Goal: Task Accomplishment & Management: Use online tool/utility

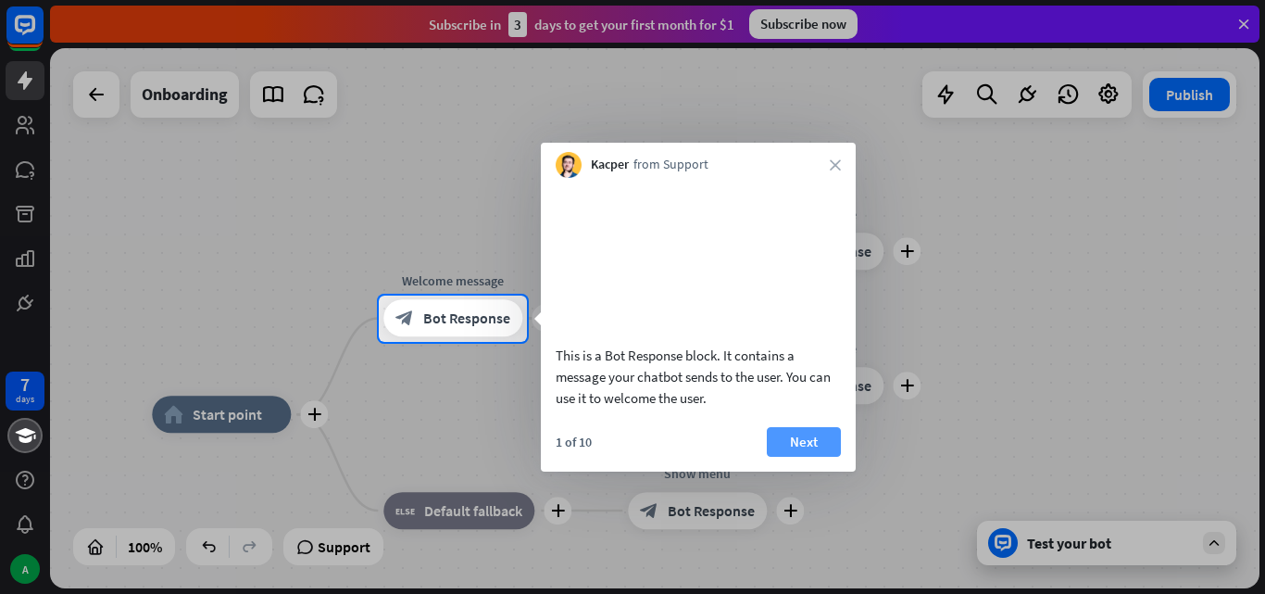
click at [801, 457] on button "Next" at bounding box center [804, 442] width 74 height 30
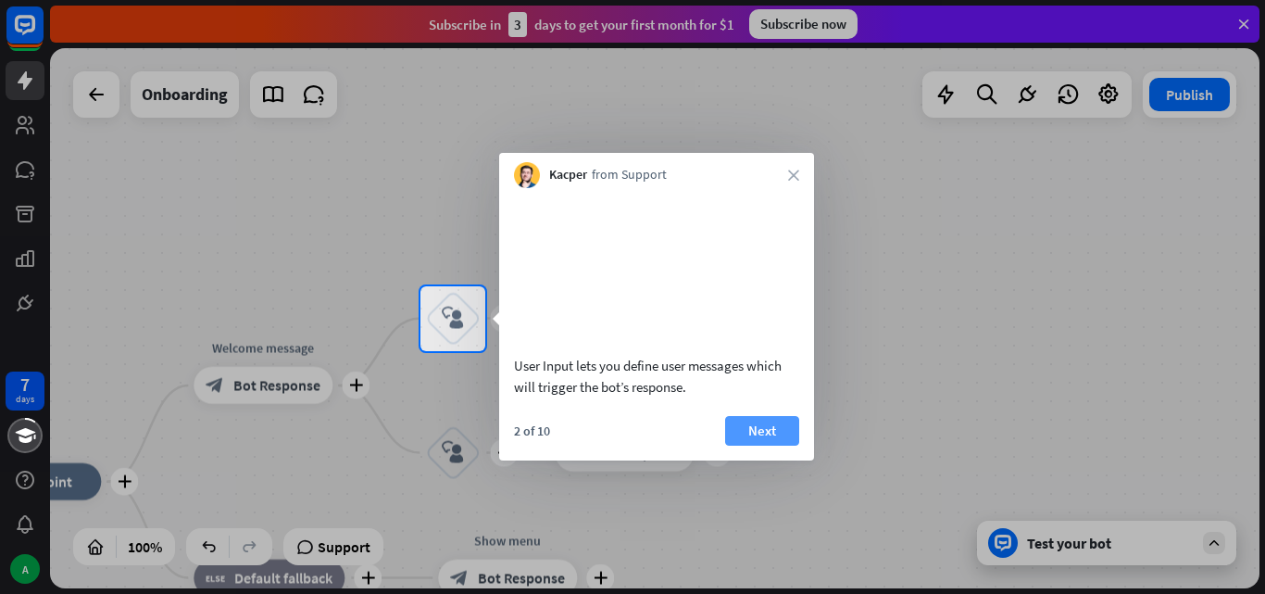
click at [785, 446] on button "Next" at bounding box center [762, 431] width 74 height 30
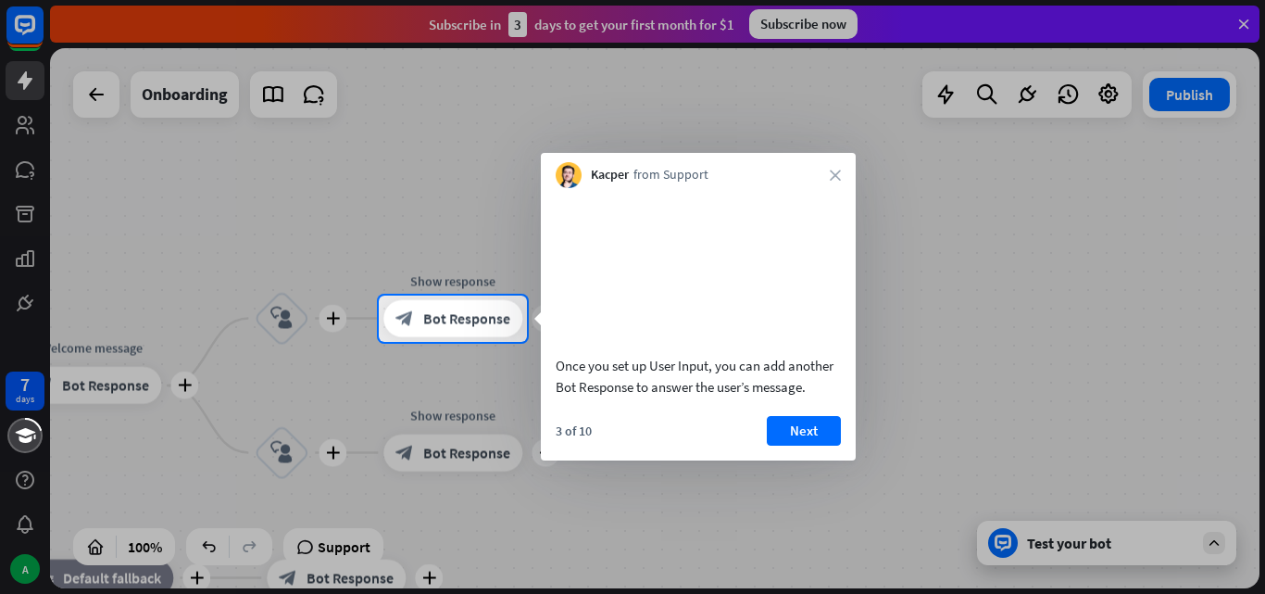
click at [785, 446] on button "Next" at bounding box center [804, 431] width 74 height 30
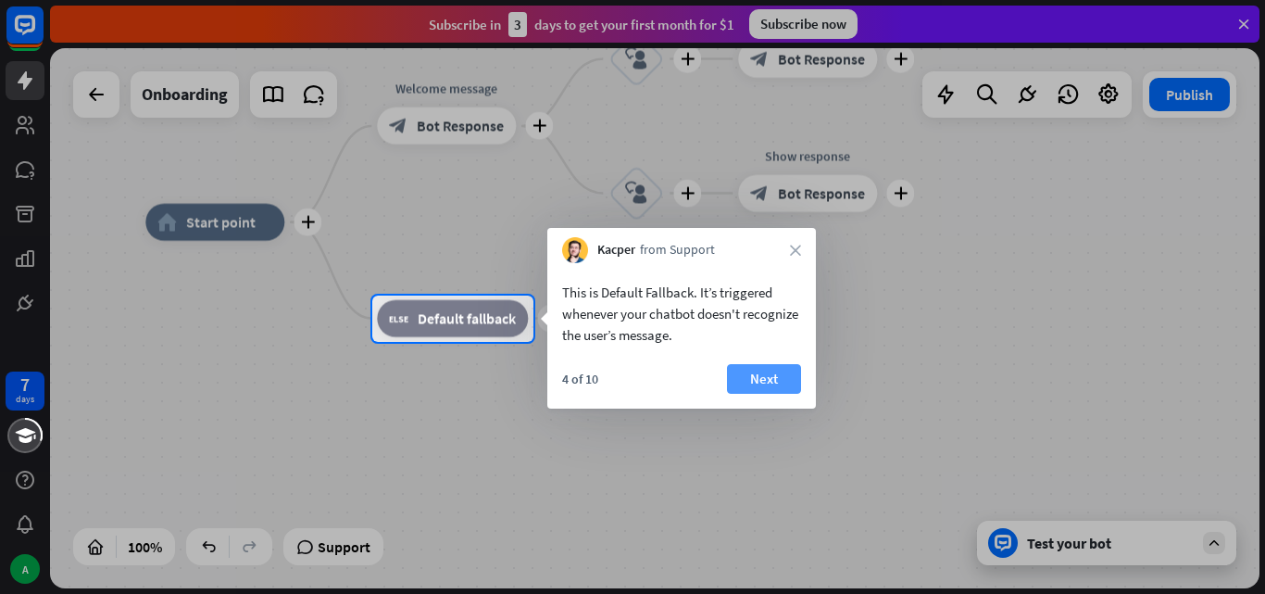
click at [779, 371] on button "Next" at bounding box center [764, 379] width 74 height 30
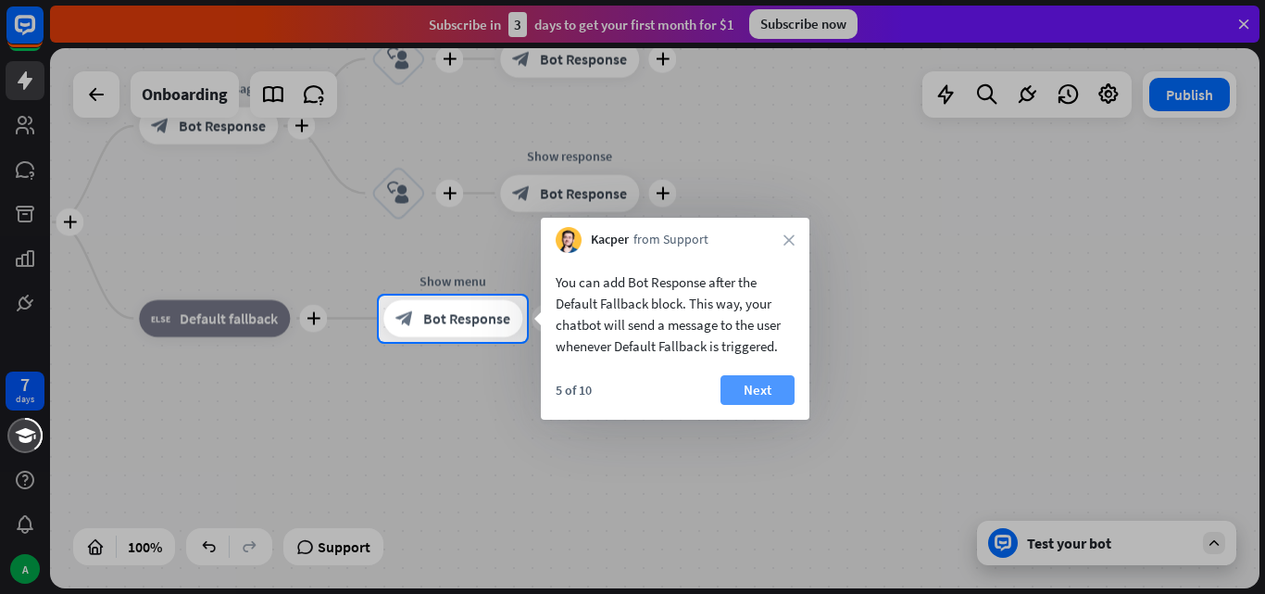
click at [771, 381] on button "Next" at bounding box center [758, 390] width 74 height 30
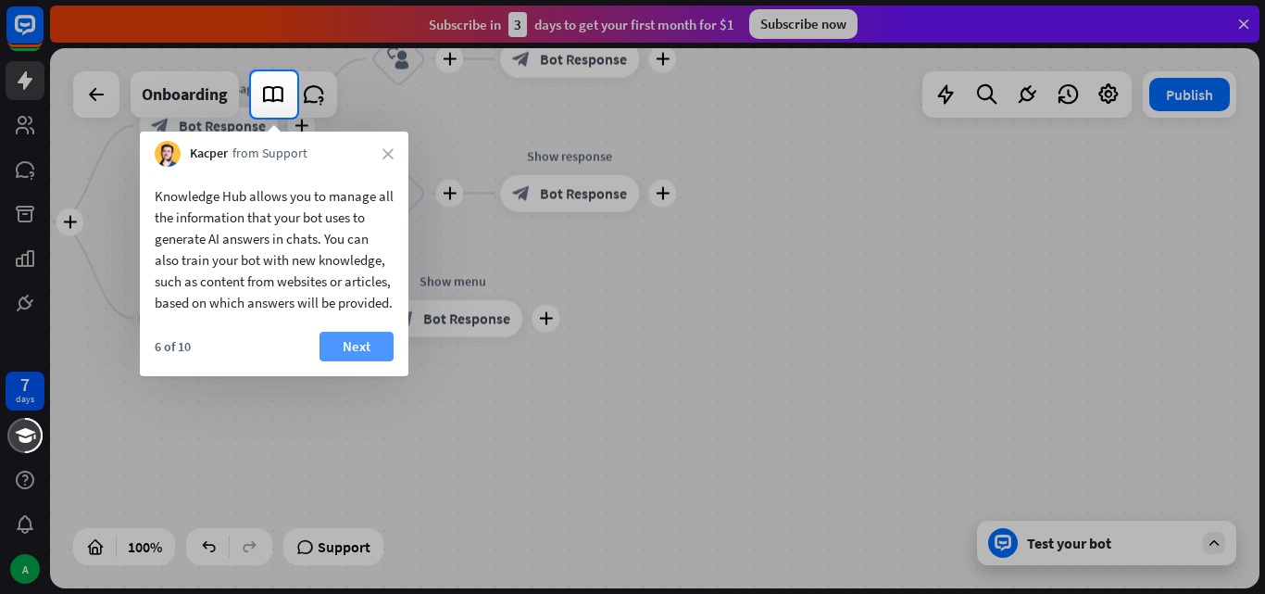
click at [367, 358] on button "Next" at bounding box center [357, 347] width 74 height 30
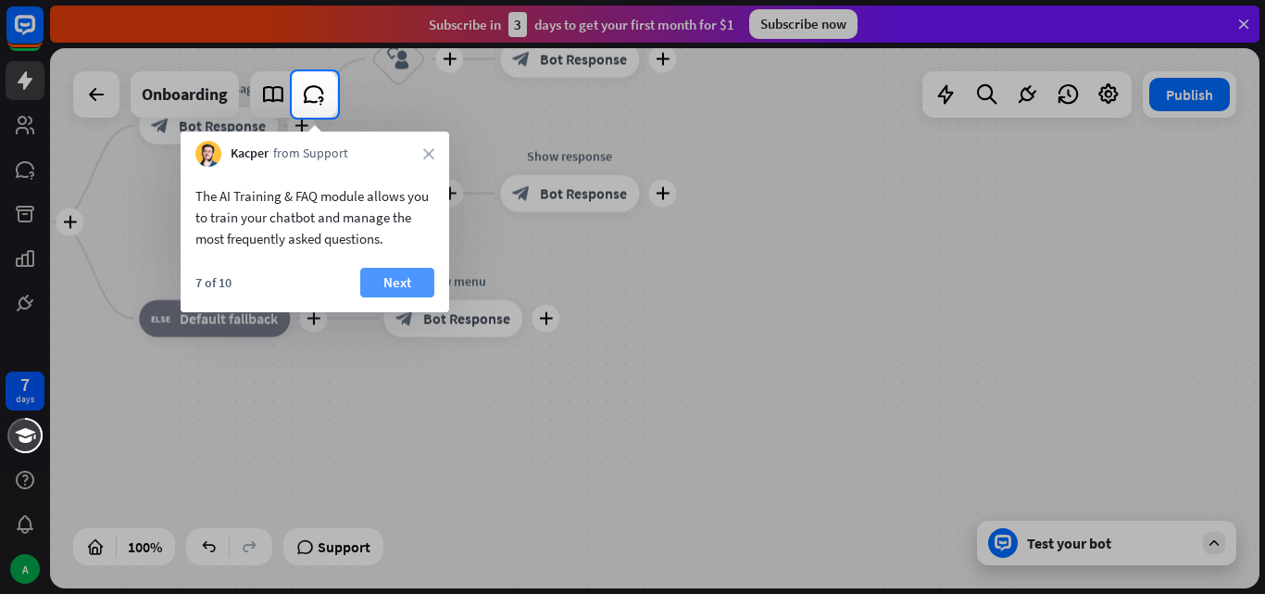
click at [388, 274] on button "Next" at bounding box center [397, 283] width 74 height 30
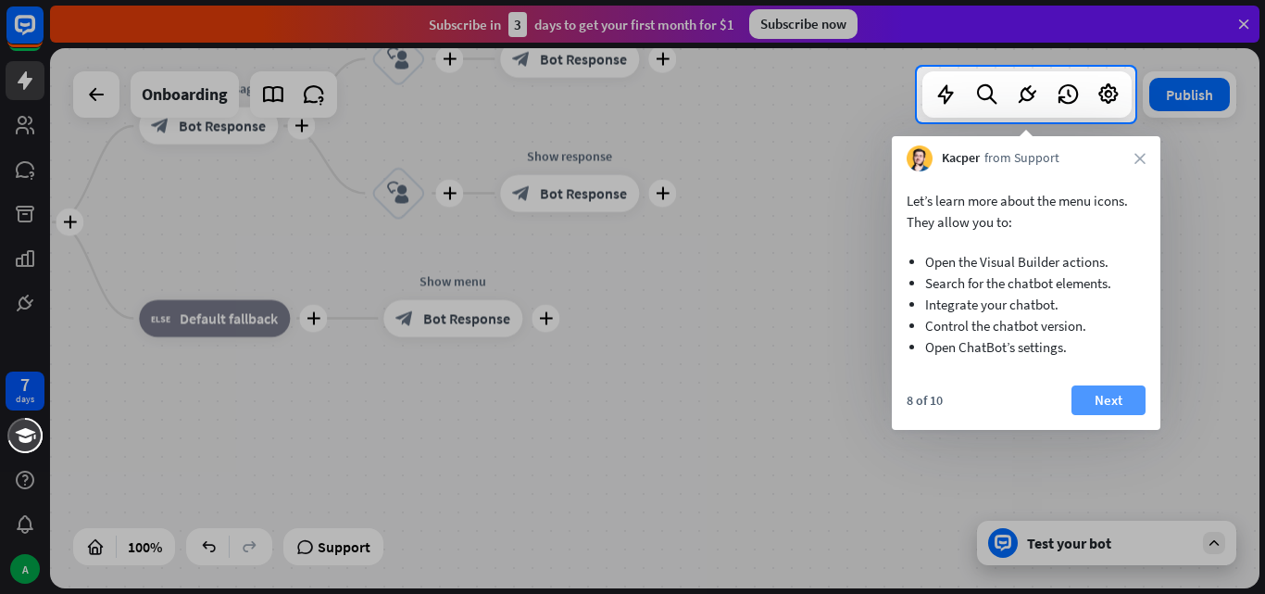
click at [1097, 402] on button "Next" at bounding box center [1109, 400] width 74 height 30
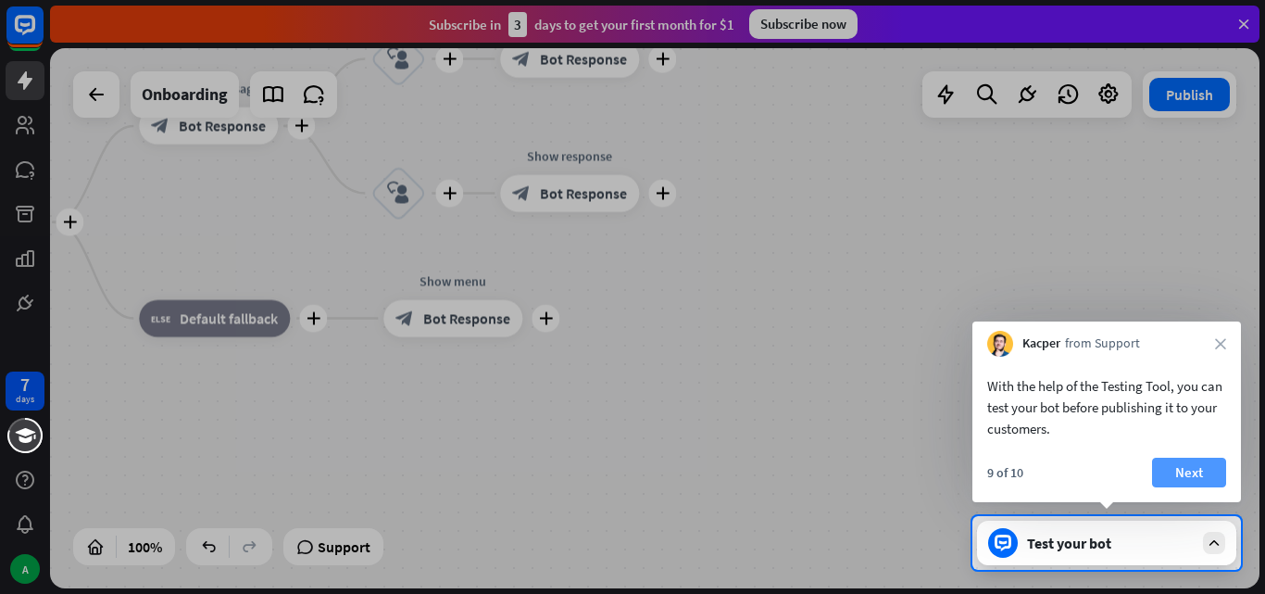
click at [1184, 476] on button "Next" at bounding box center [1189, 473] width 74 height 30
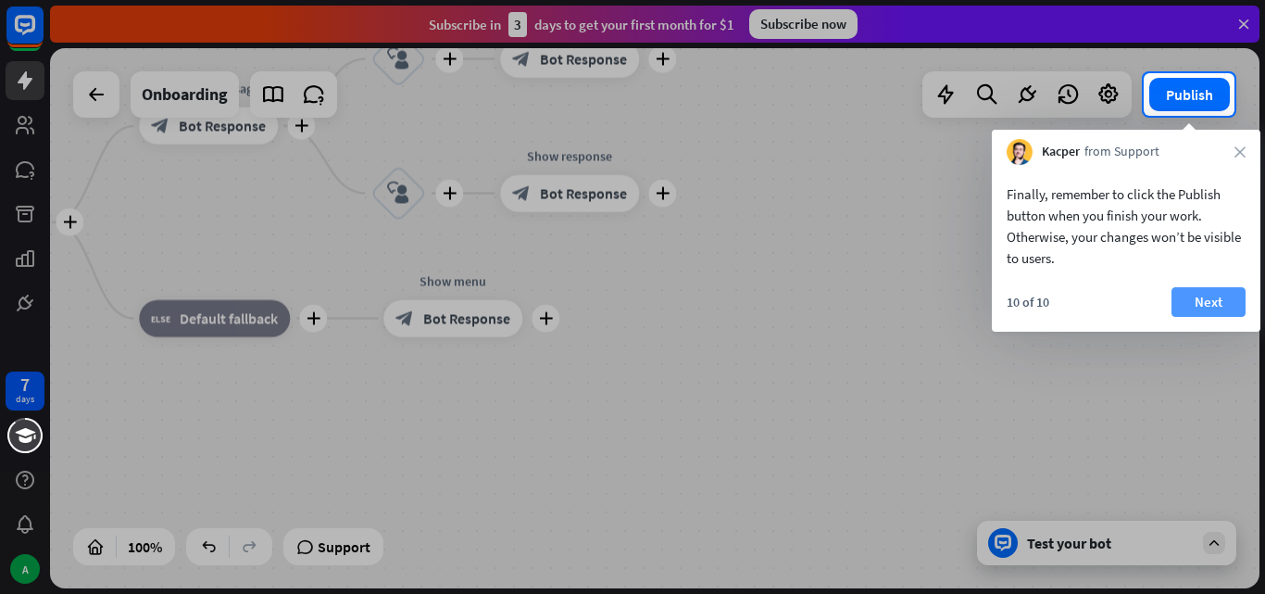
click at [1214, 295] on button "Next" at bounding box center [1209, 302] width 74 height 30
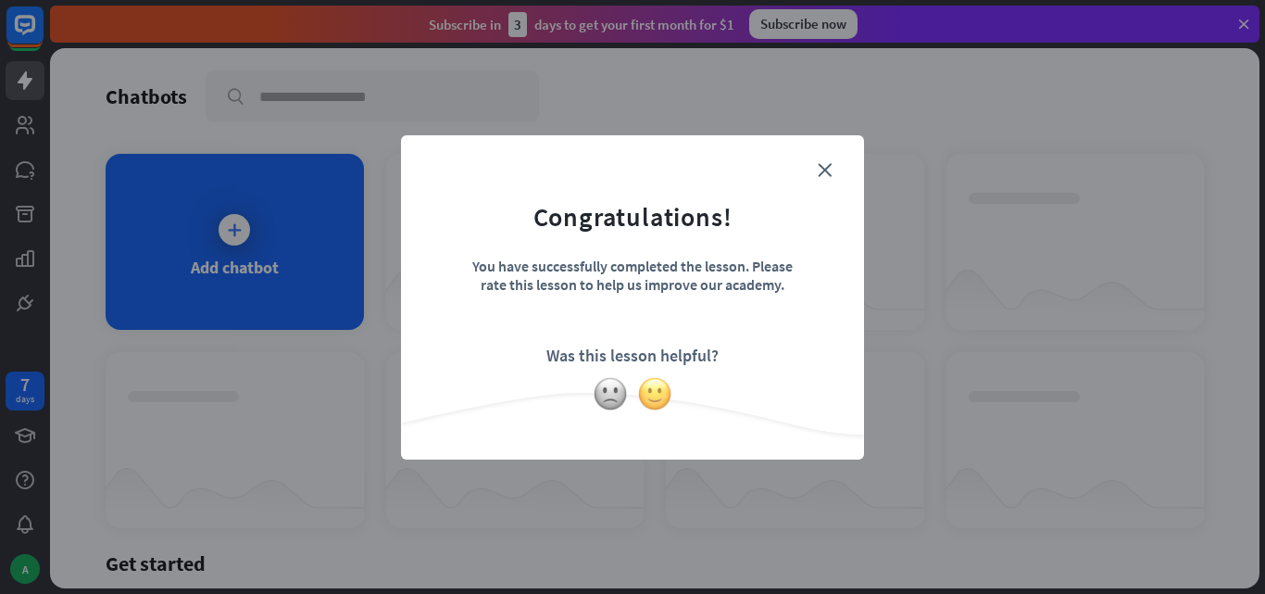
click at [651, 385] on img at bounding box center [654, 393] width 35 height 35
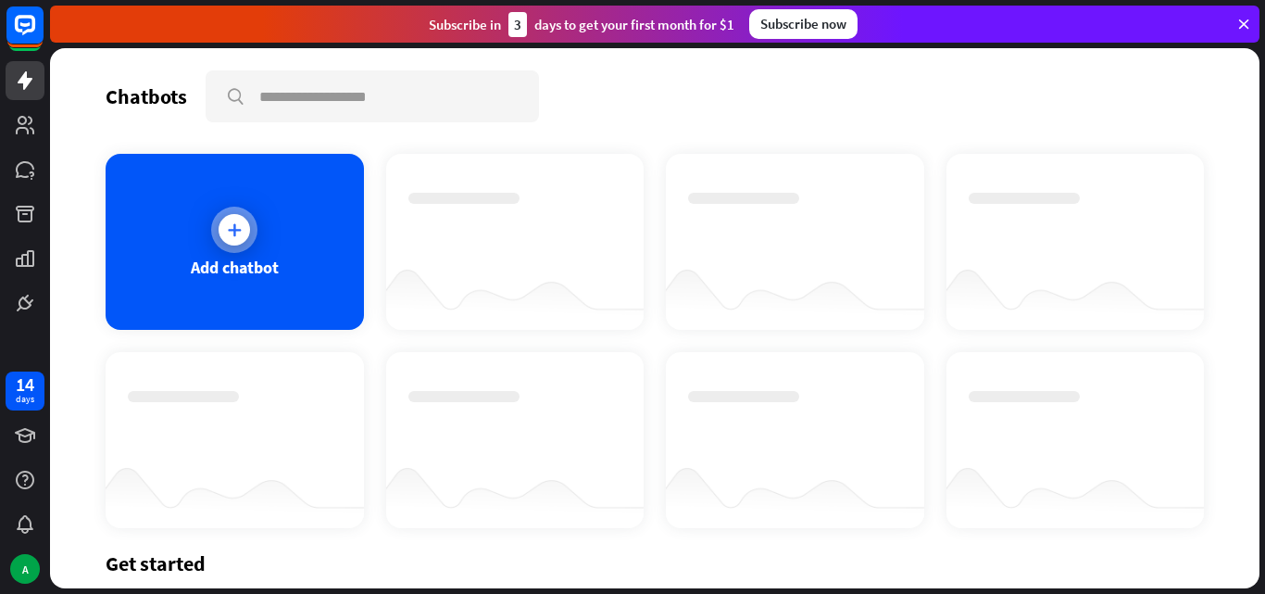
click at [300, 278] on div "Add chatbot" at bounding box center [235, 242] width 258 height 176
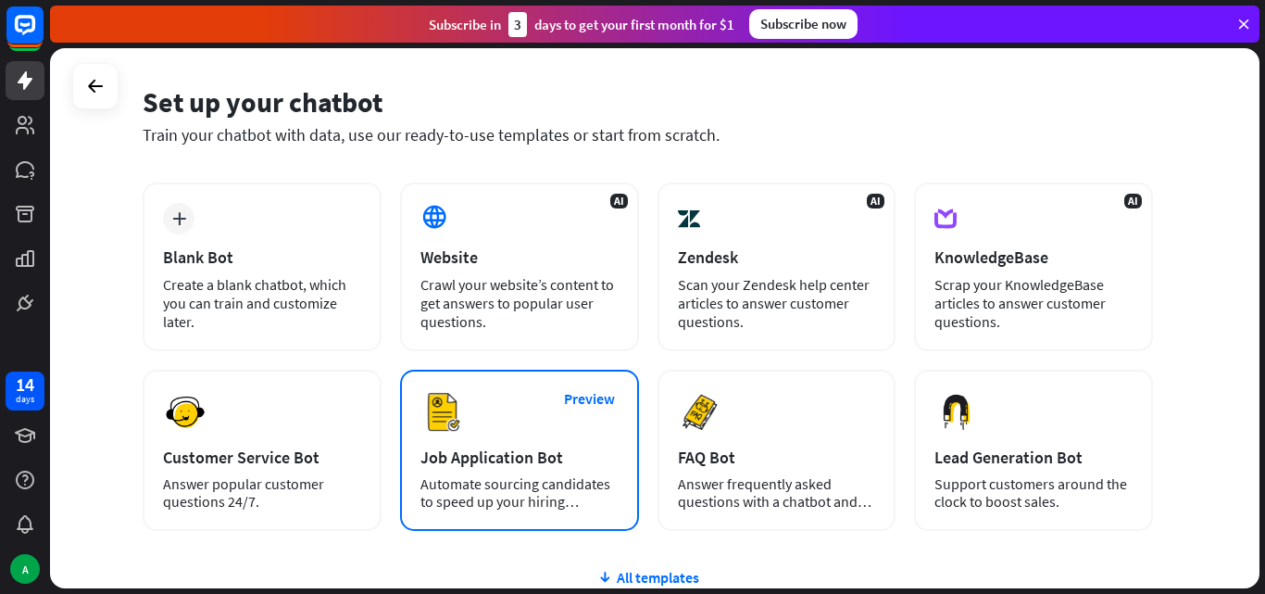
scroll to position [60, 0]
click at [472, 475] on div "Preview Job Application Bot Automate sourcing candidates to speed up your hirin…" at bounding box center [519, 450] width 239 height 161
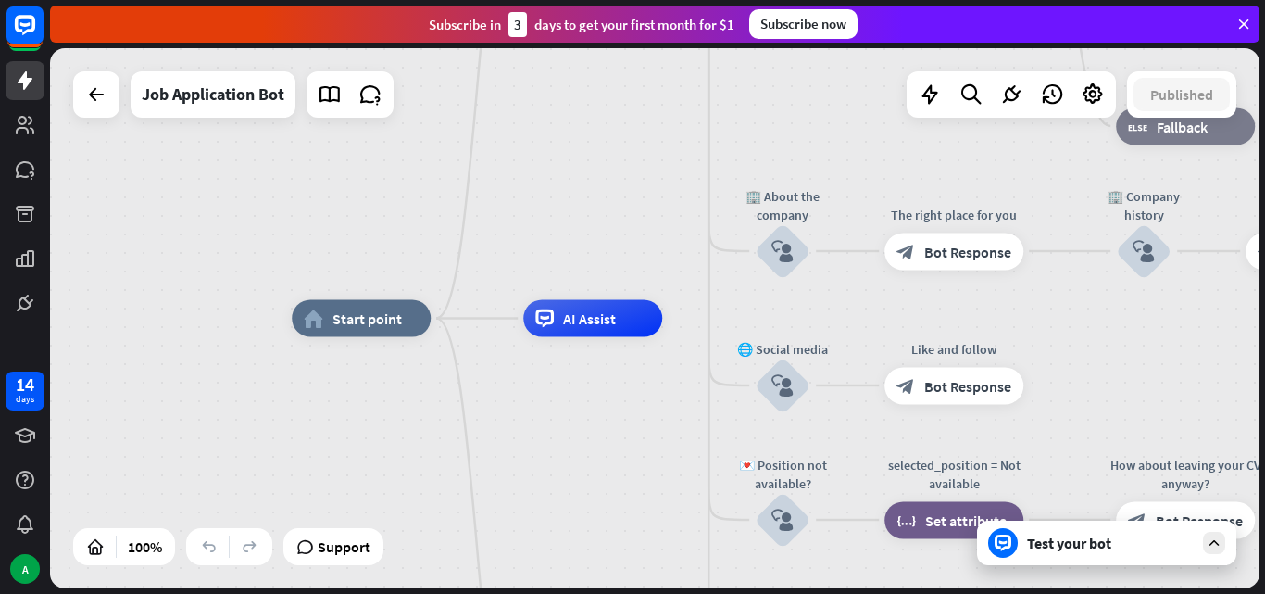
click at [1063, 554] on div "Test your bot" at bounding box center [1106, 543] width 259 height 44
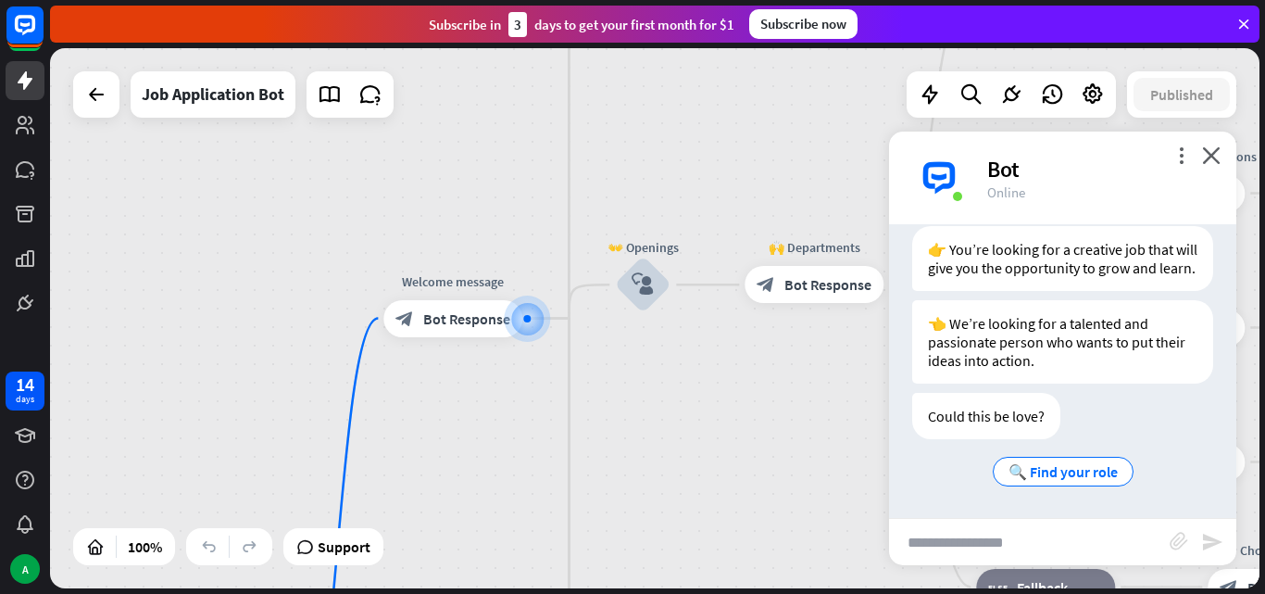
scroll to position [315, 0]
click at [1035, 549] on input "text" at bounding box center [1029, 542] width 281 height 46
type input "***"
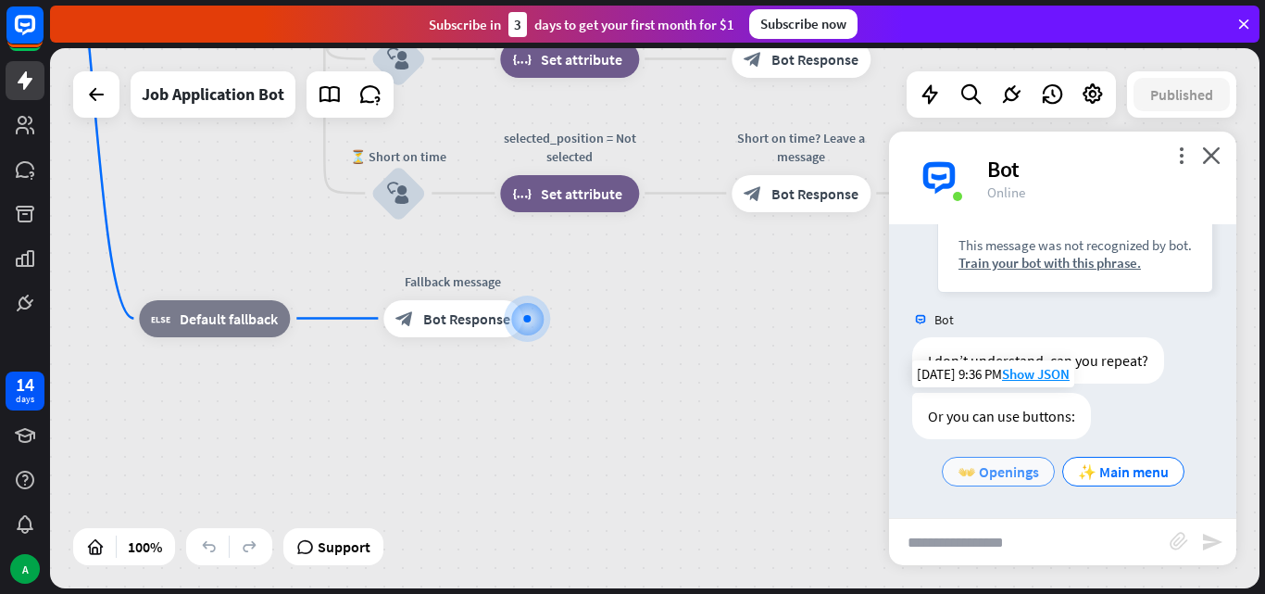
scroll to position [648, 0]
click at [1009, 472] on span "👐 Openings" at bounding box center [999, 471] width 82 height 19
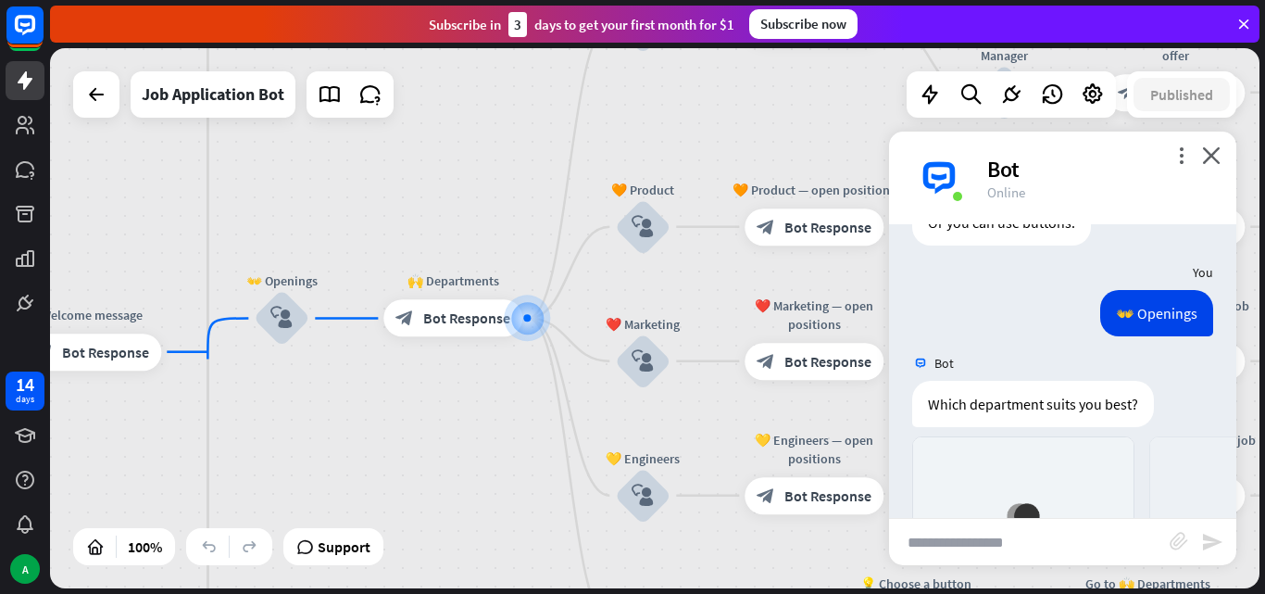
scroll to position [1197, 0]
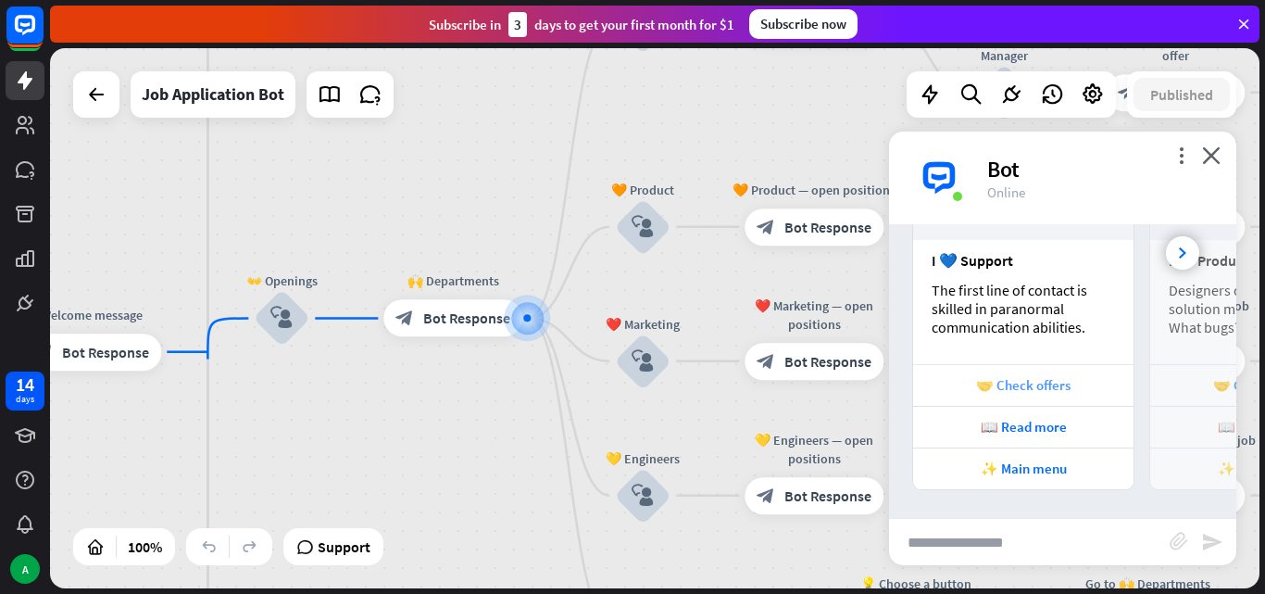
click at [1055, 373] on div "🤝 Check offers" at bounding box center [1023, 385] width 220 height 42
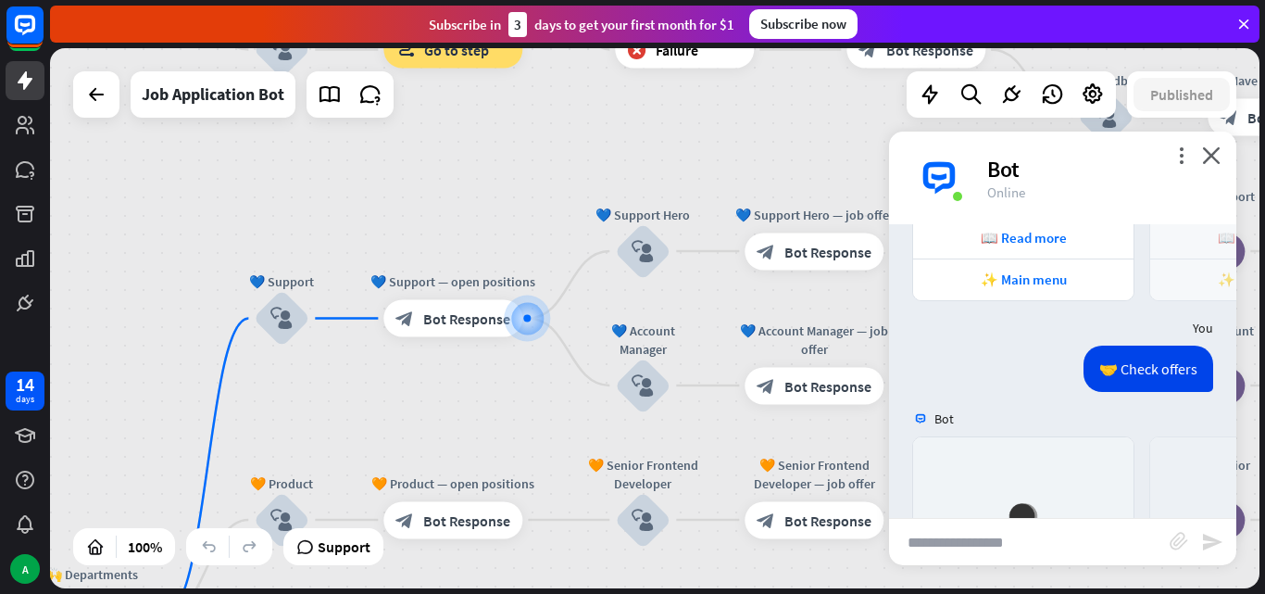
scroll to position [1699, 0]
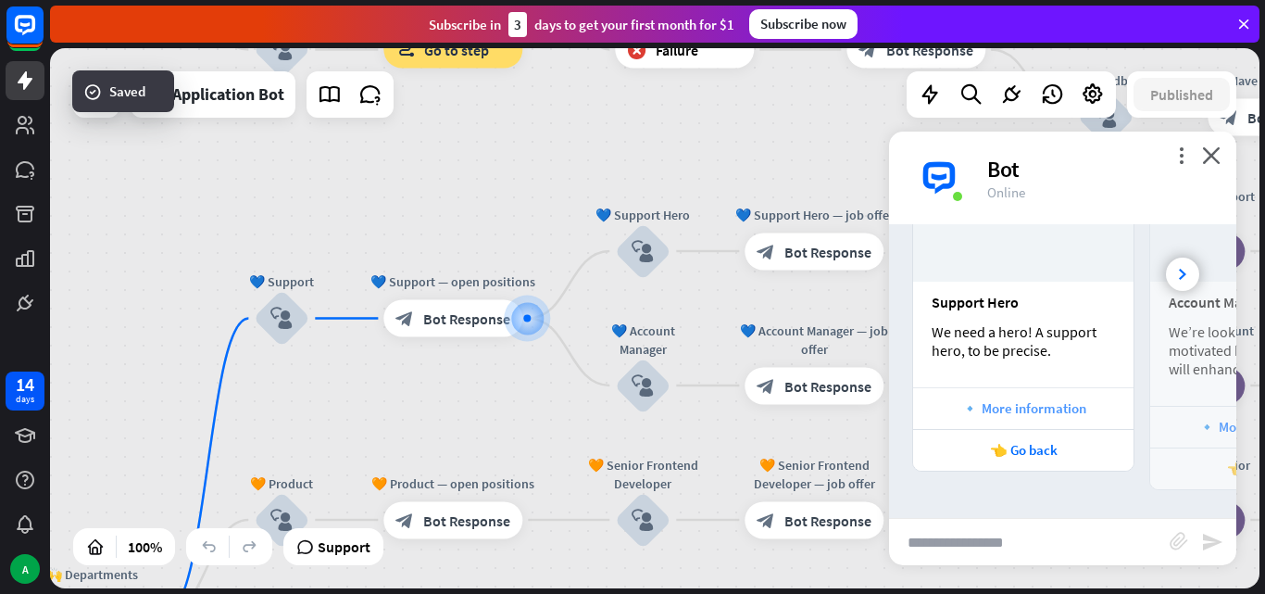
drag, startPoint x: 1073, startPoint y: 455, endPoint x: 1072, endPoint y: 391, distance: 63.9
click at [1072, 391] on div "🔹 More information 👈 Go back" at bounding box center [1023, 428] width 220 height 83
click at [1072, 391] on div "🔹 More information" at bounding box center [1023, 408] width 220 height 42
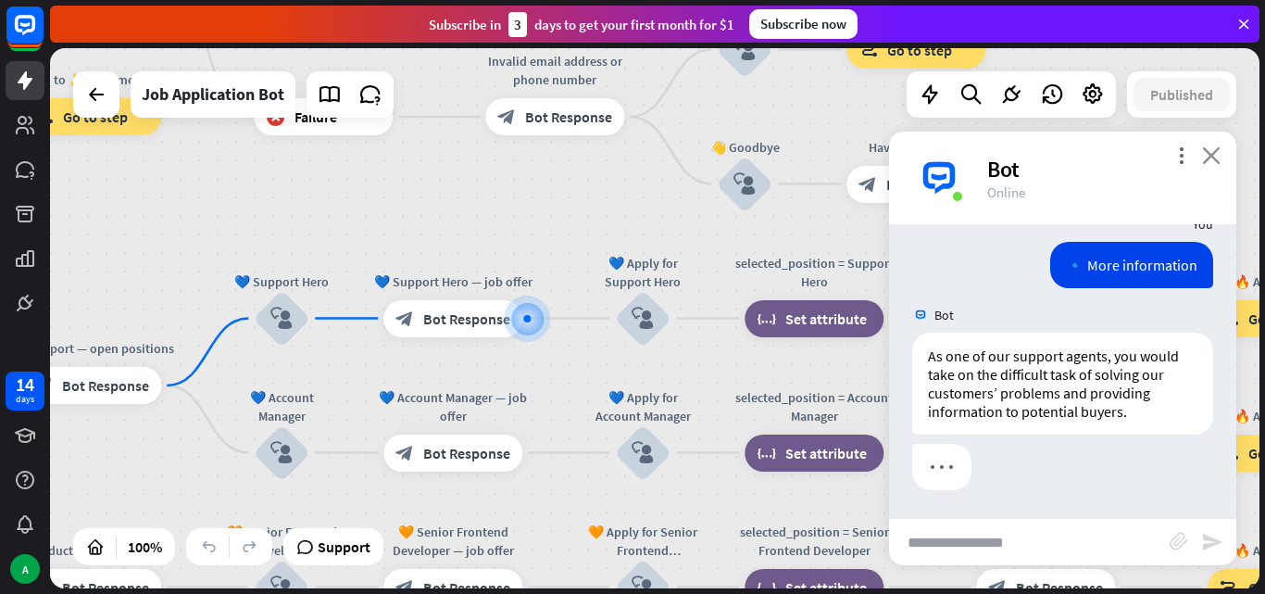
scroll to position [1991, 0]
click at [1215, 159] on icon "close" at bounding box center [1211, 155] width 19 height 18
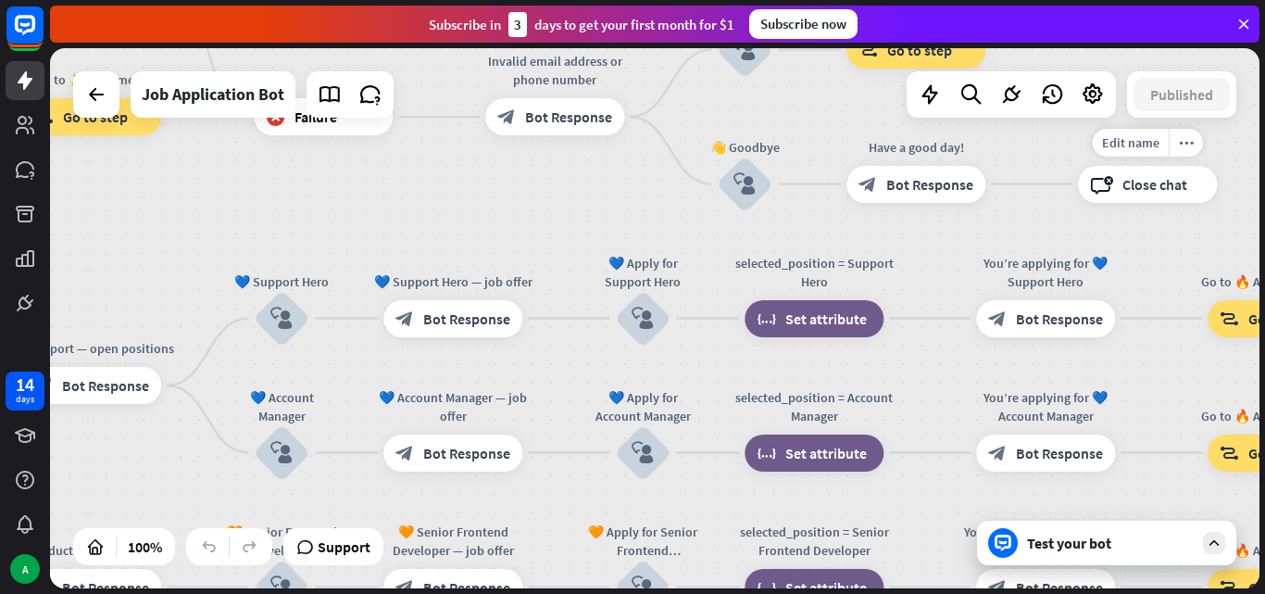
click at [1215, 166] on div "Edit name more_horiz block_close_chat Close chat" at bounding box center [1147, 184] width 139 height 37
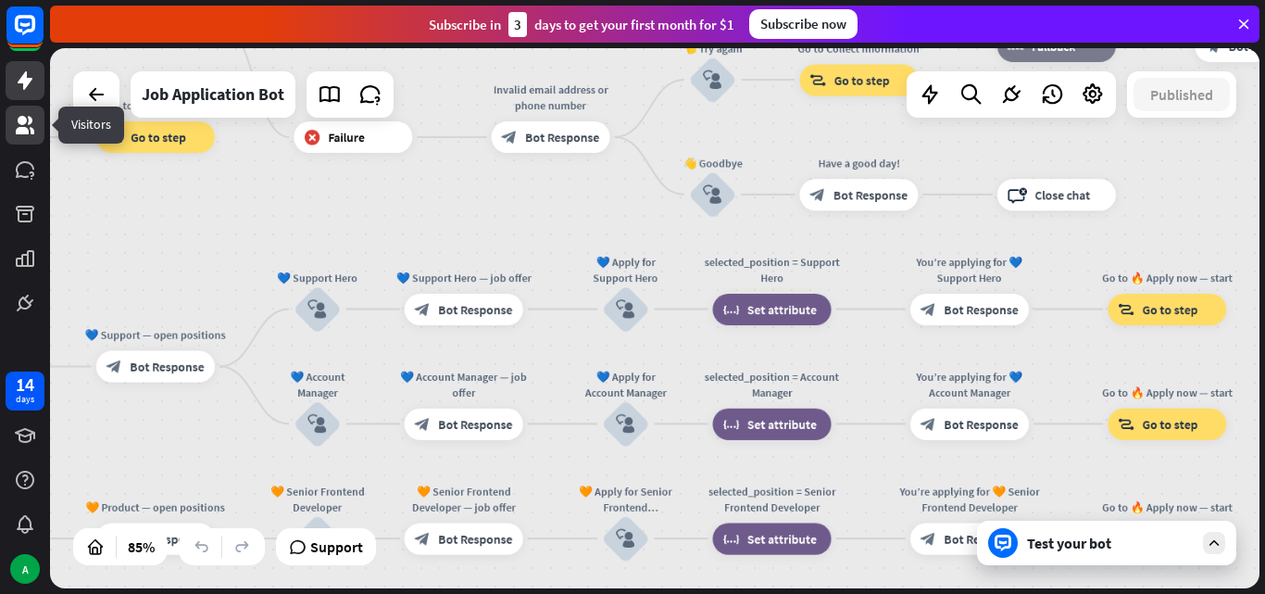
click at [32, 132] on icon at bounding box center [25, 125] width 19 height 19
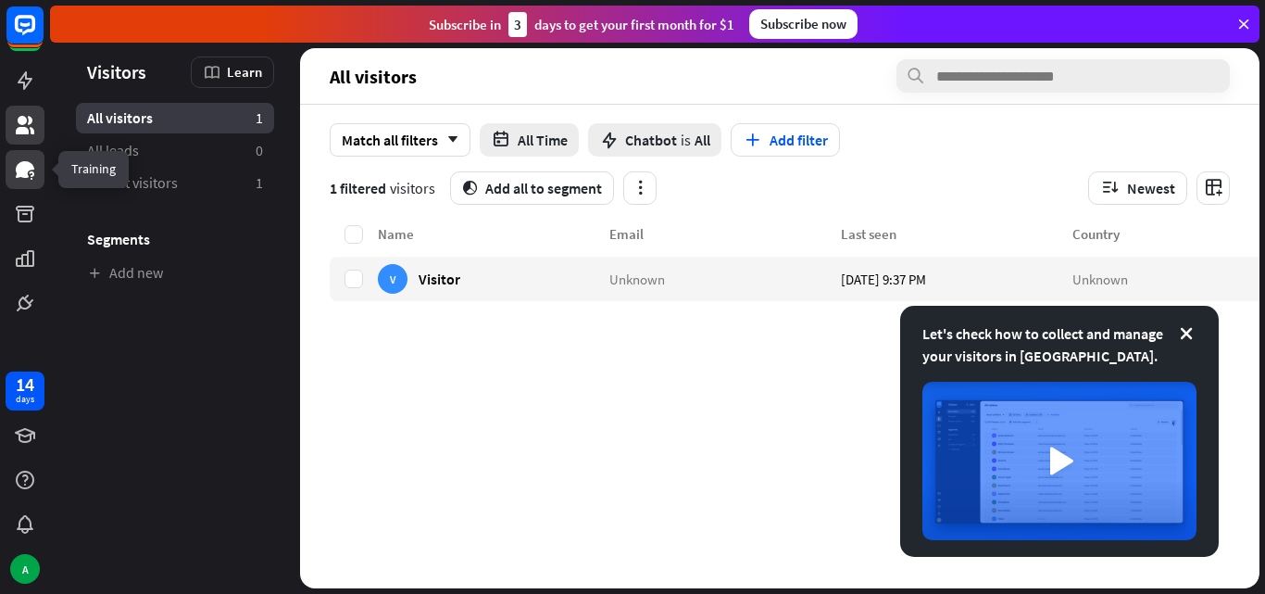
click at [23, 179] on icon at bounding box center [25, 169] width 22 height 22
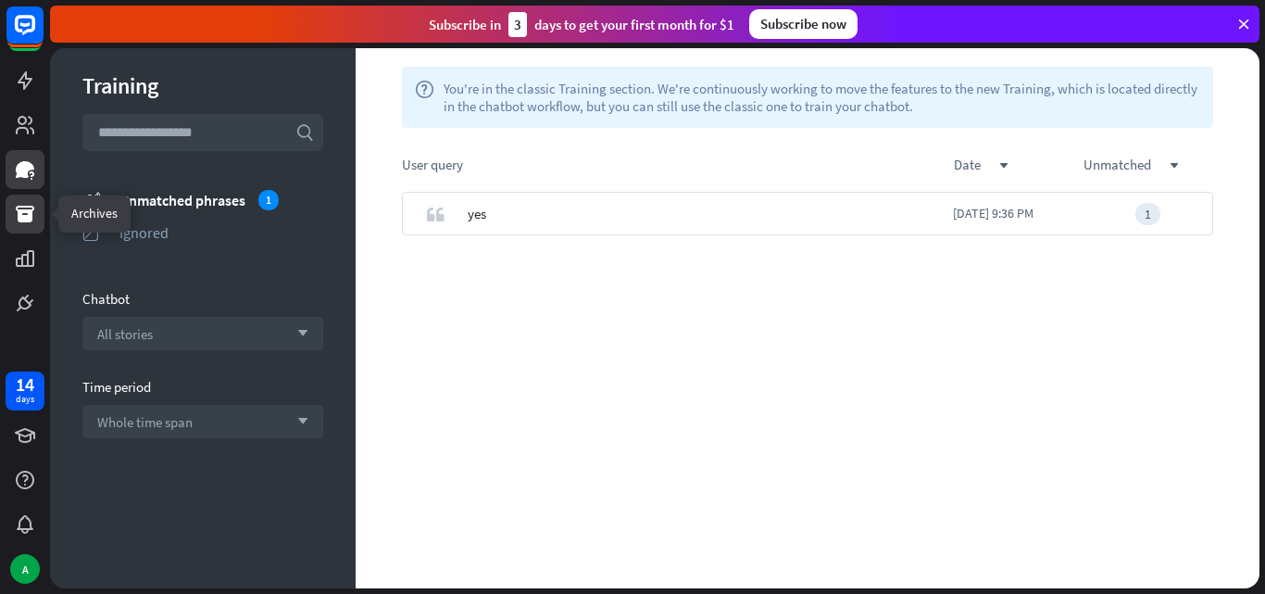
click at [19, 228] on link at bounding box center [25, 214] width 39 height 39
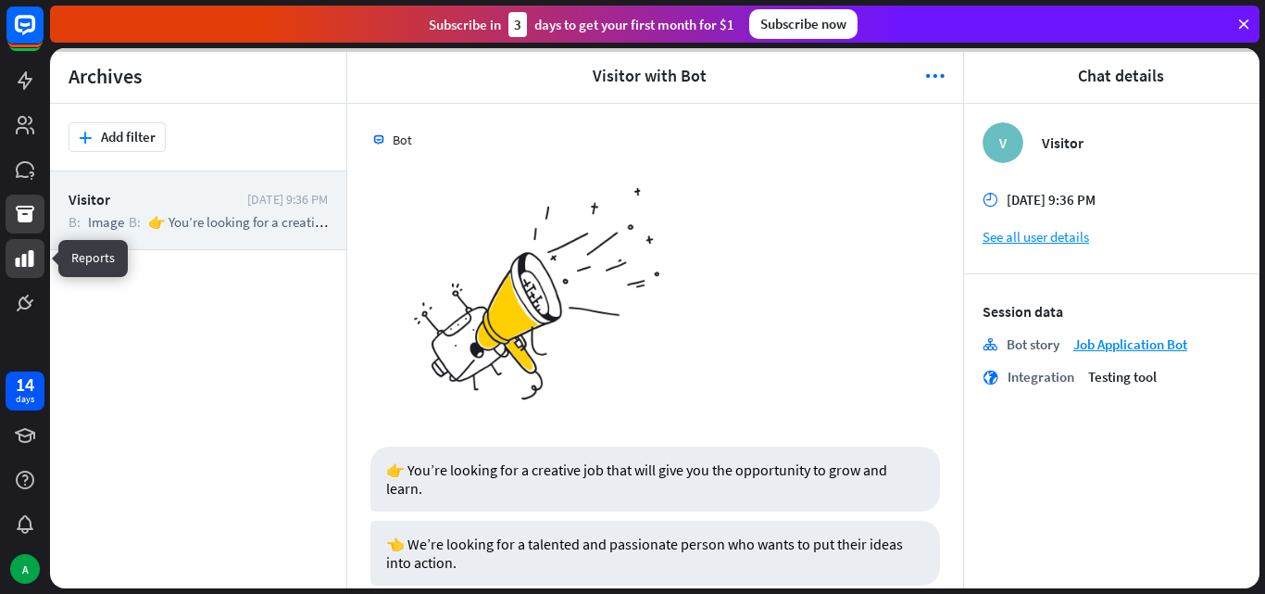
scroll to position [2287, 0]
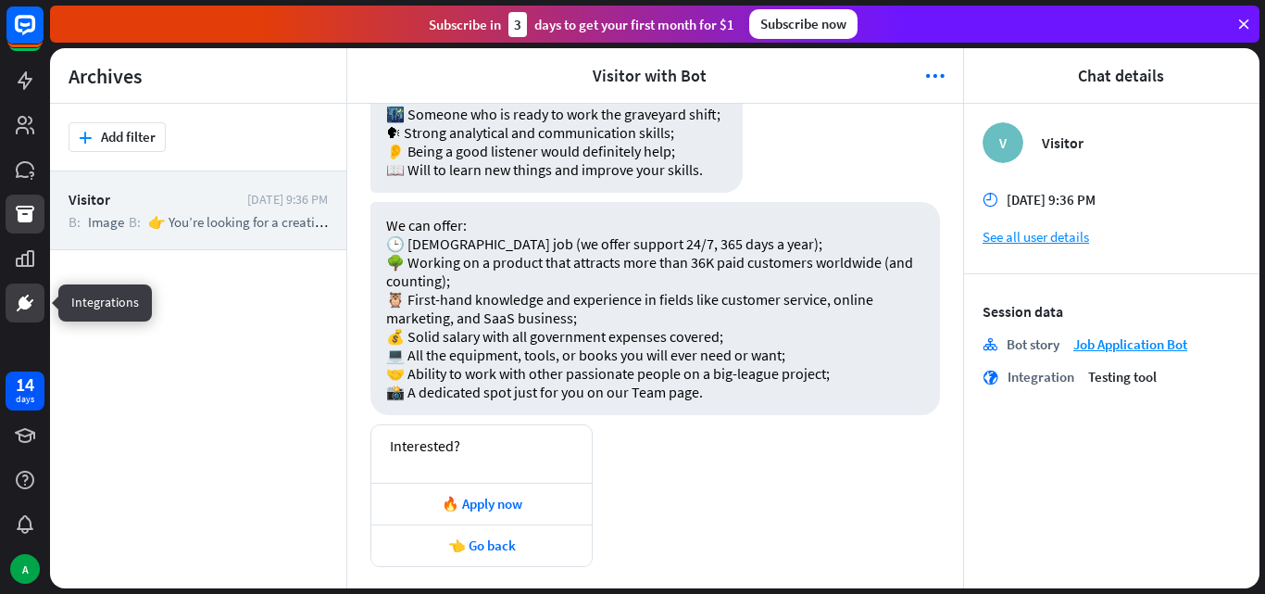
click at [21, 284] on link at bounding box center [25, 302] width 39 height 39
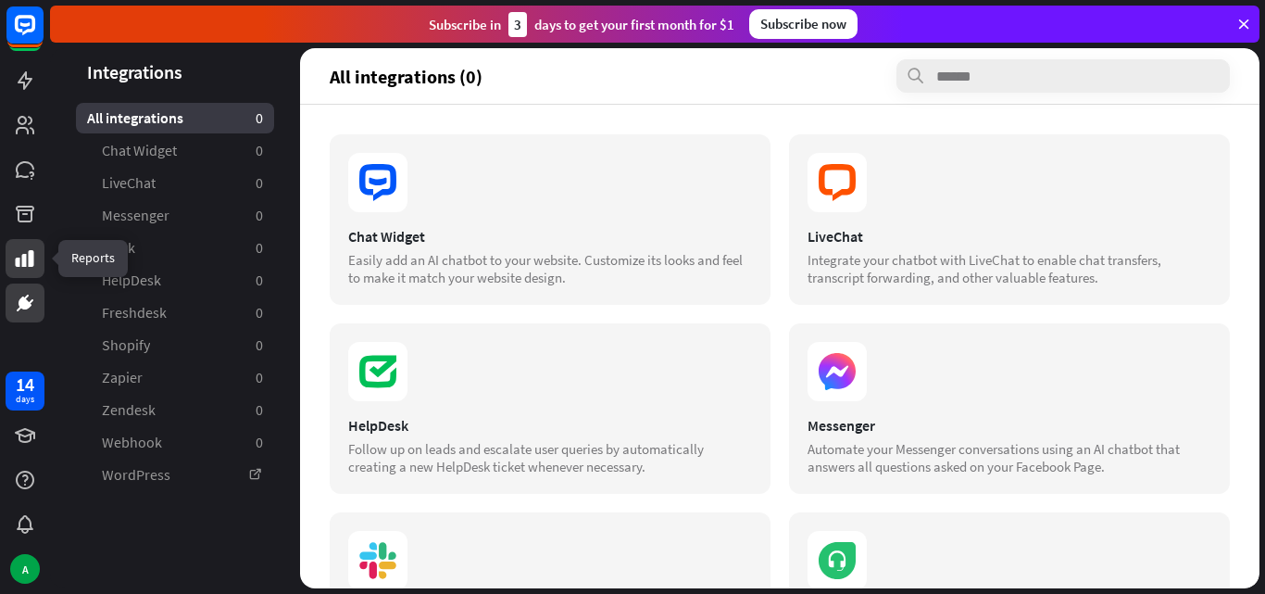
click at [20, 261] on icon at bounding box center [25, 258] width 22 height 22
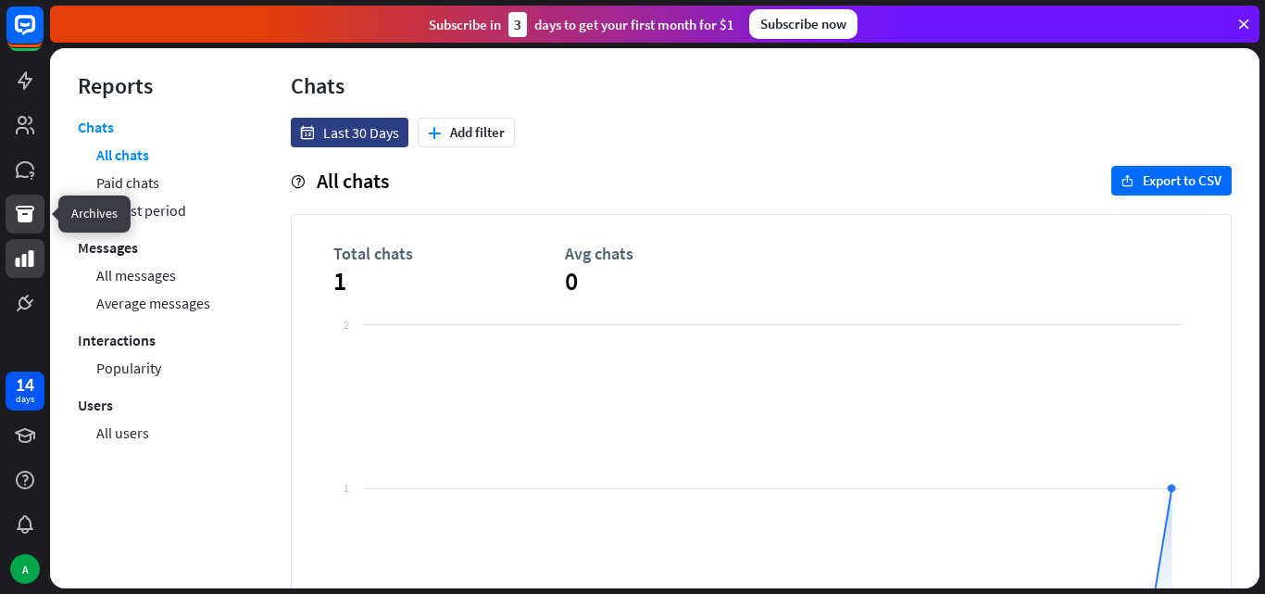
click at [24, 227] on link at bounding box center [25, 214] width 39 height 39
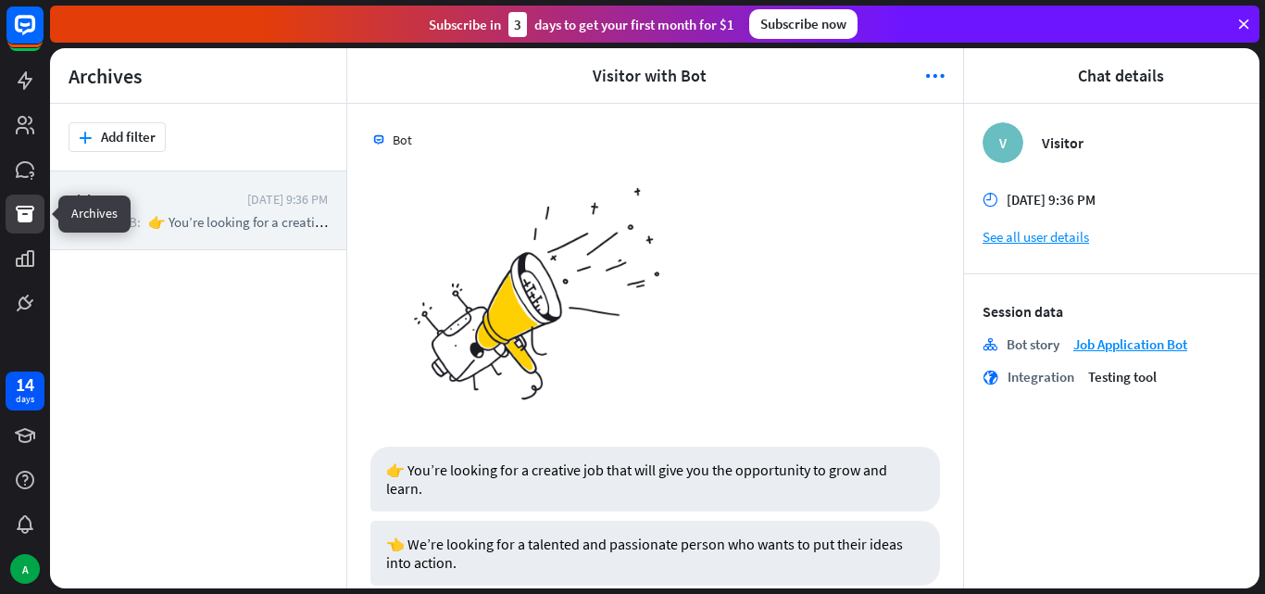
scroll to position [2287, 0]
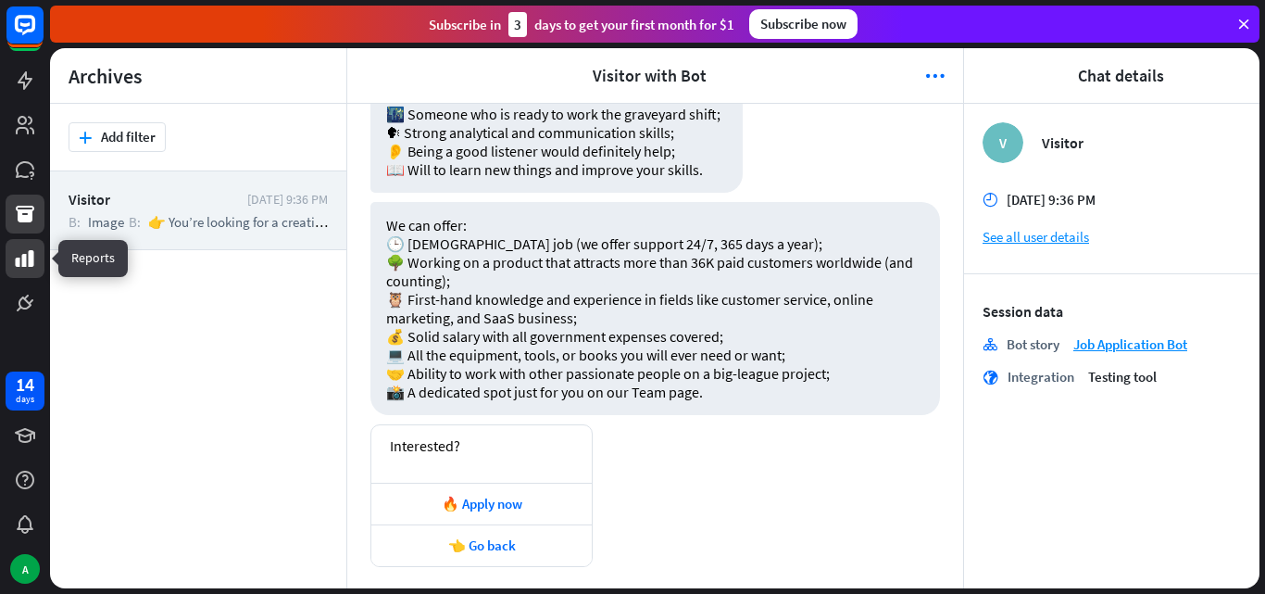
click at [25, 252] on icon at bounding box center [25, 258] width 22 height 22
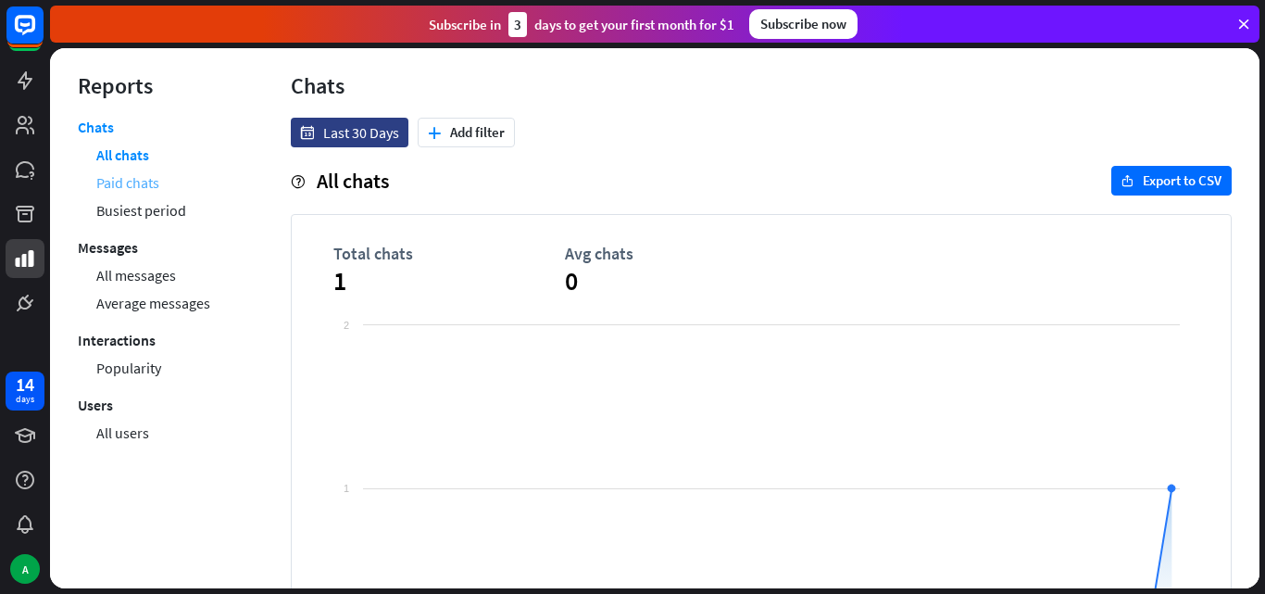
click at [122, 183] on link "Paid chats" at bounding box center [127, 183] width 63 height 28
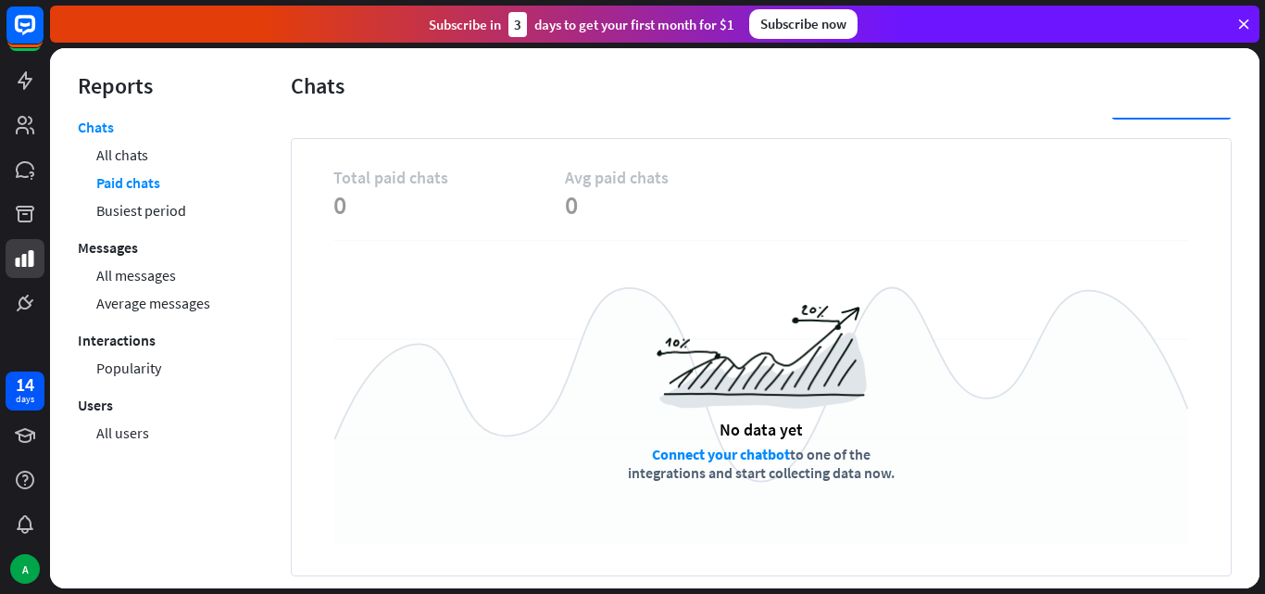
scroll to position [77, 0]
